Goal: Task Accomplishment & Management: Manage account settings

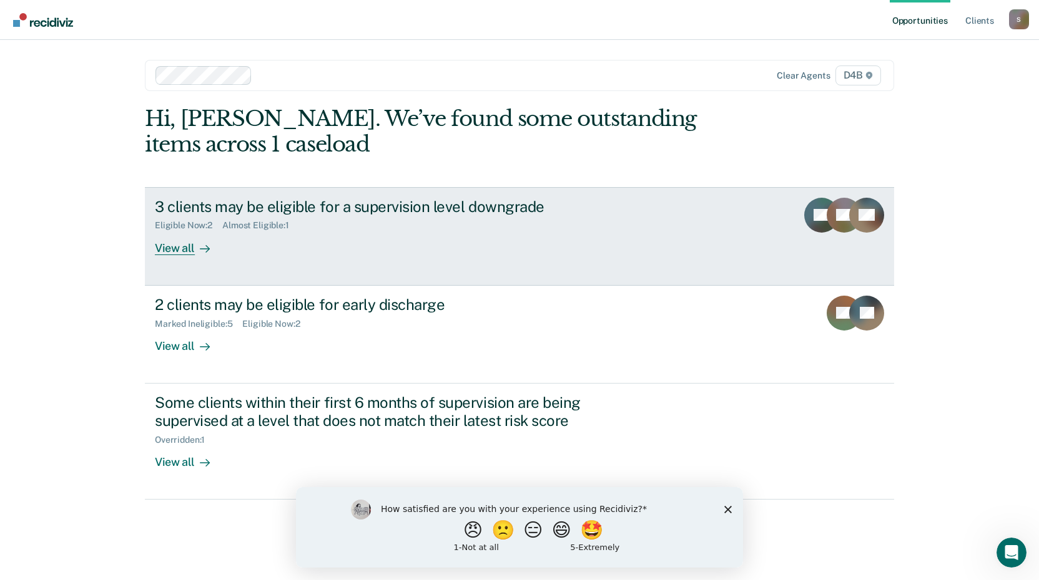
click at [172, 241] on div "View all" at bounding box center [190, 243] width 70 height 24
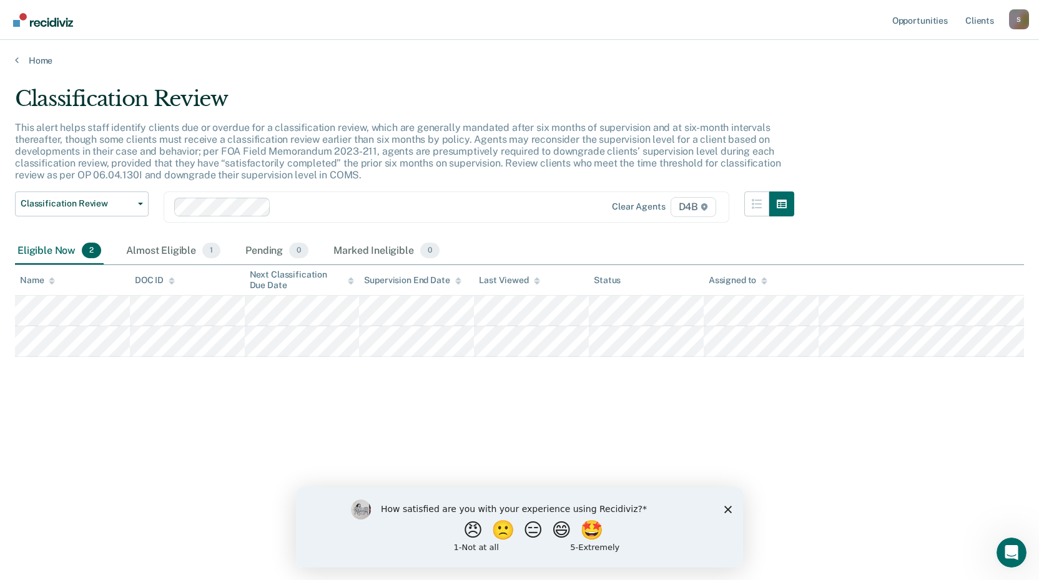
click at [14, 61] on div "Home" at bounding box center [519, 53] width 1039 height 26
click at [17, 62] on icon at bounding box center [17, 60] width 4 height 10
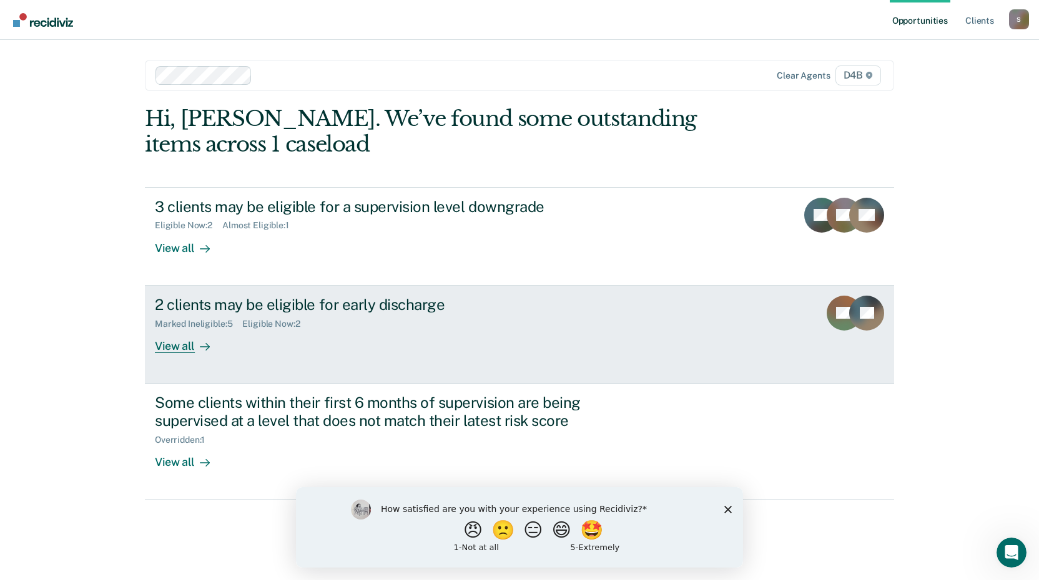
click at [170, 351] on div "View all" at bounding box center [190, 341] width 70 height 24
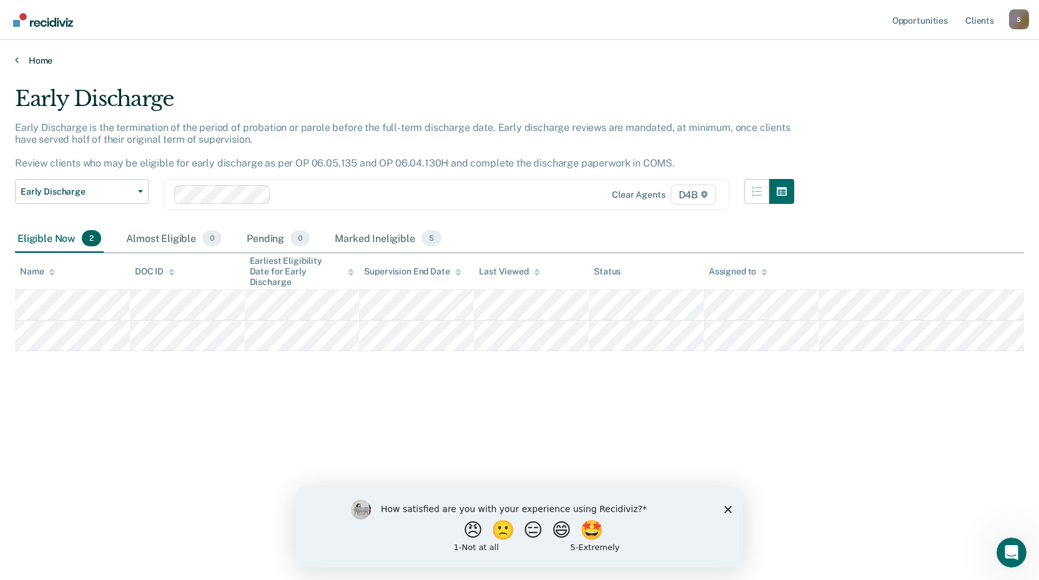
click at [15, 59] on icon at bounding box center [17, 60] width 4 height 10
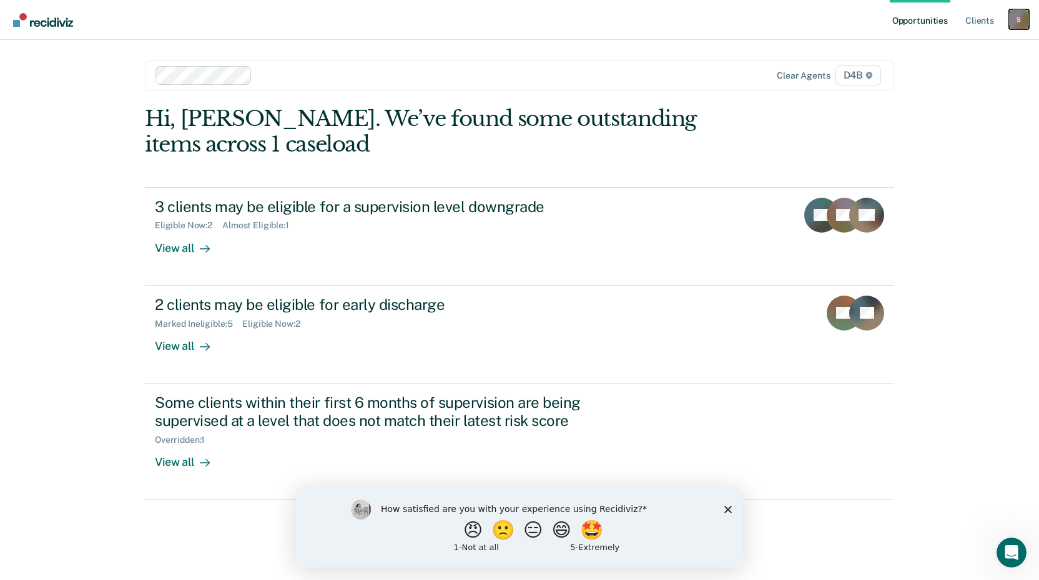
click at [1009, 20] on div "S" at bounding box center [1019, 19] width 20 height 20
click at [939, 80] on link "Log Out" at bounding box center [968, 82] width 100 height 11
